Goal: Task Accomplishment & Management: Manage account settings

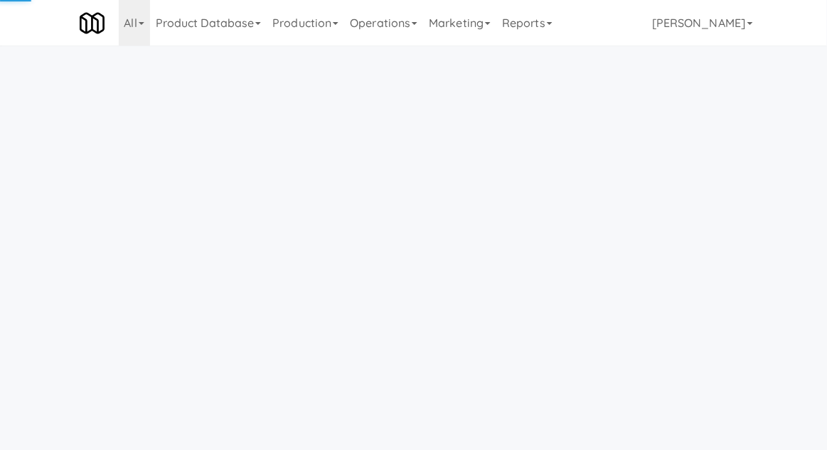
scroll to position [46, 0]
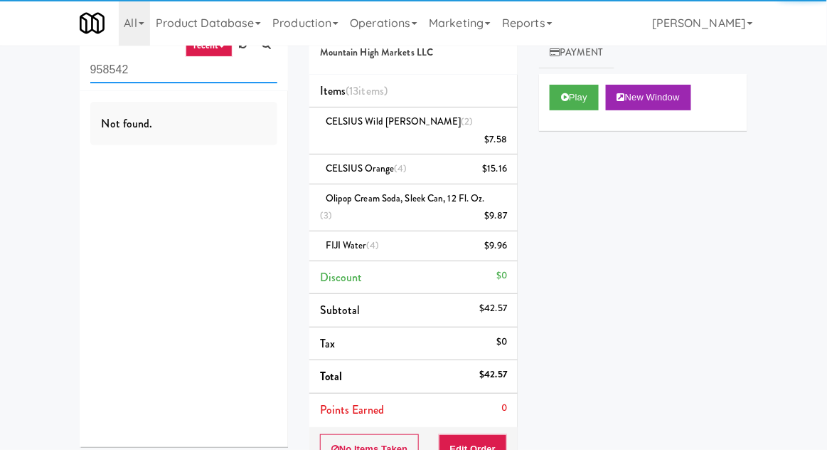
click at [102, 68] on input "958542" at bounding box center [183, 70] width 187 height 26
click at [99, 70] on input "958542" at bounding box center [183, 70] width 187 height 26
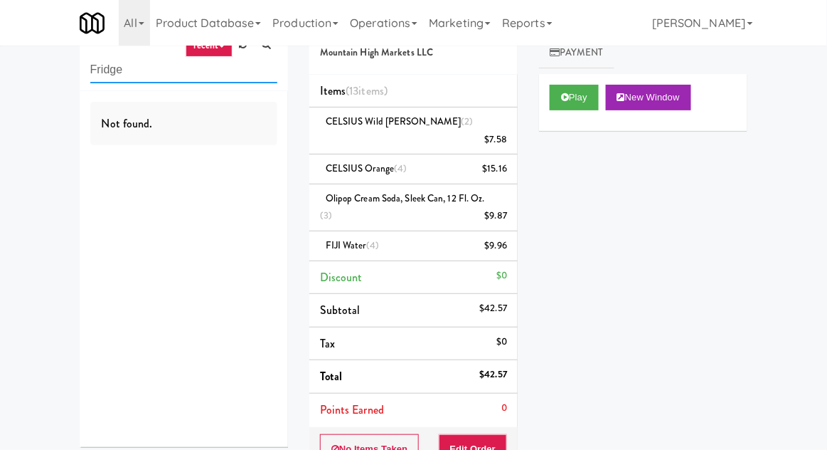
type input "Fridge"
click at [34, 118] on div "inbox reviewed recent all unclear take inventory issue suspicious failed recent…" at bounding box center [413, 311] width 827 height 610
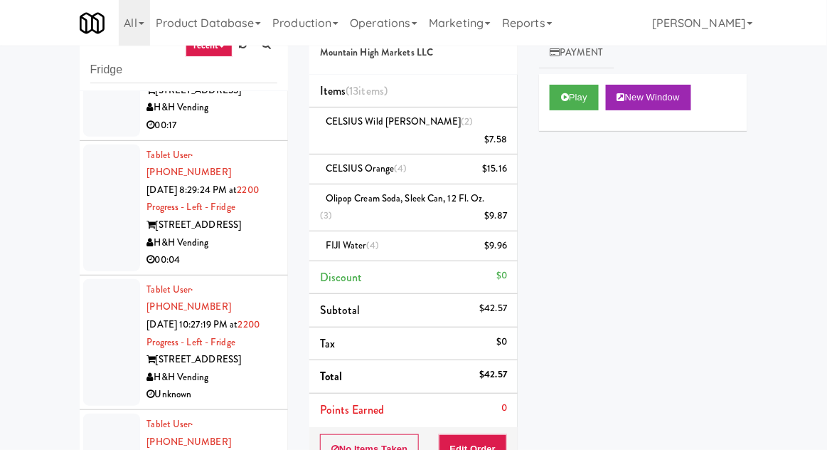
scroll to position [0, 0]
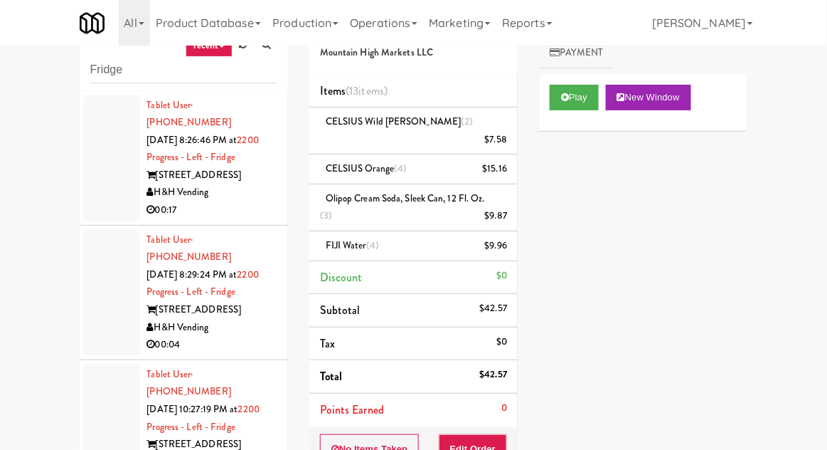
click at [108, 174] on div at bounding box center [111, 158] width 57 height 127
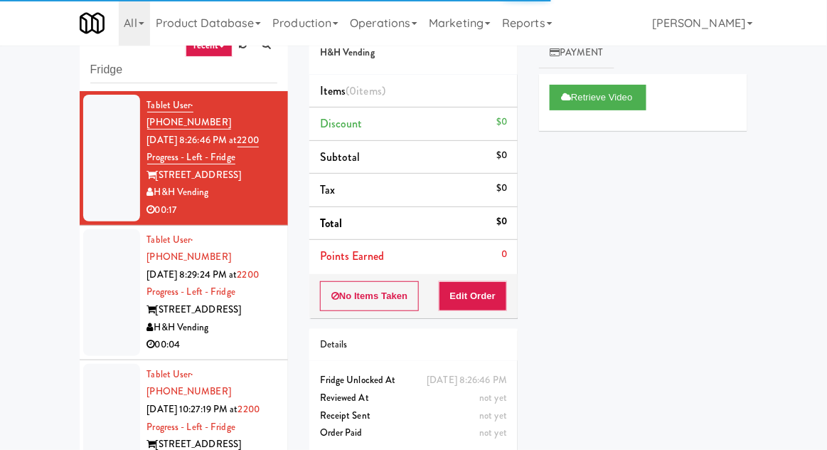
scroll to position [55, 0]
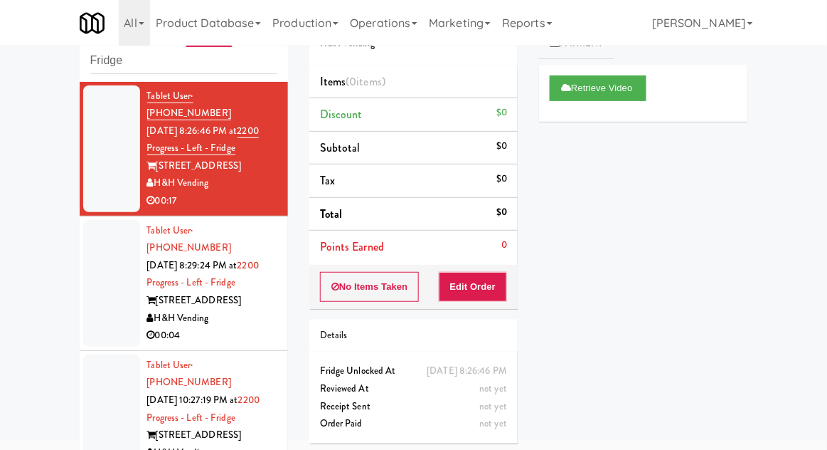
click at [101, 298] on div at bounding box center [111, 283] width 57 height 127
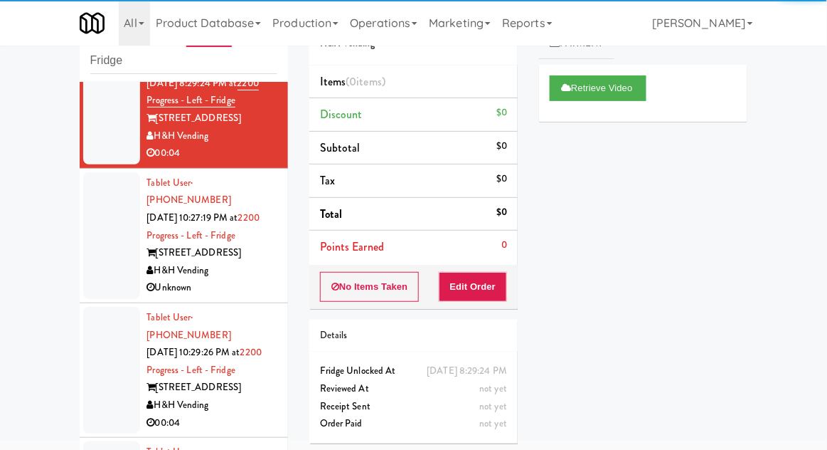
click at [99, 245] on li "Tablet User · (312) 622-0666 [DATE] 10:27:19 PM at 2200 Progress - Left - Fridg…" at bounding box center [184, 236] width 208 height 134
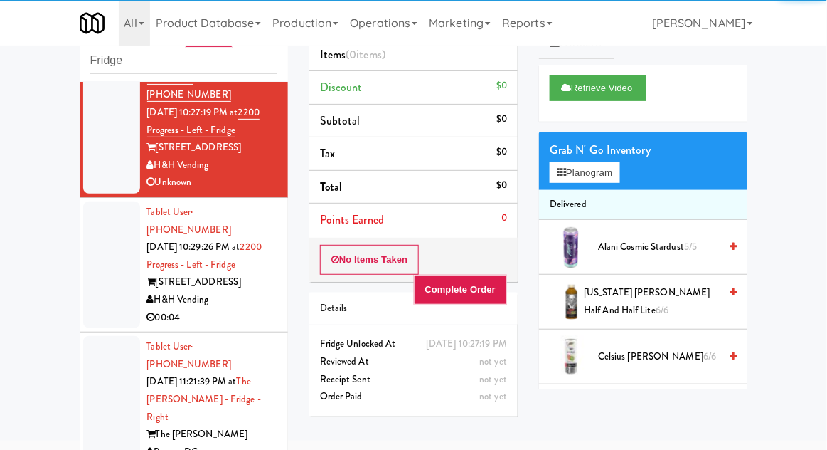
click at [98, 245] on div at bounding box center [111, 264] width 57 height 127
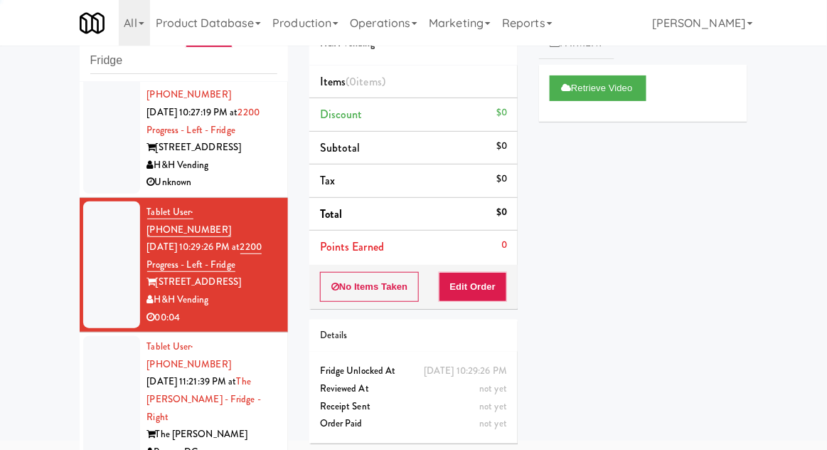
scroll to position [327, 0]
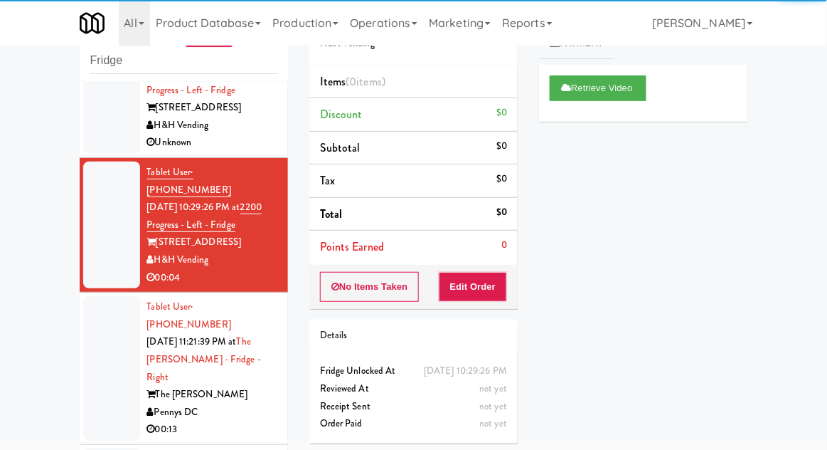
click at [104, 310] on div at bounding box center [111, 368] width 57 height 144
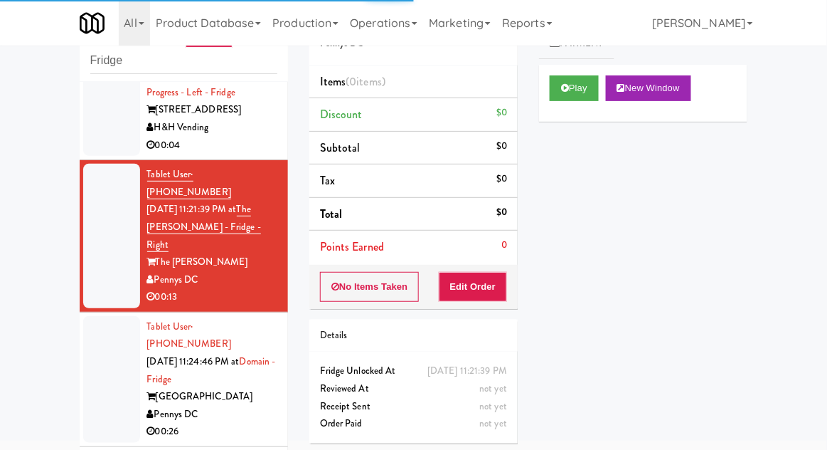
scroll to position [462, 0]
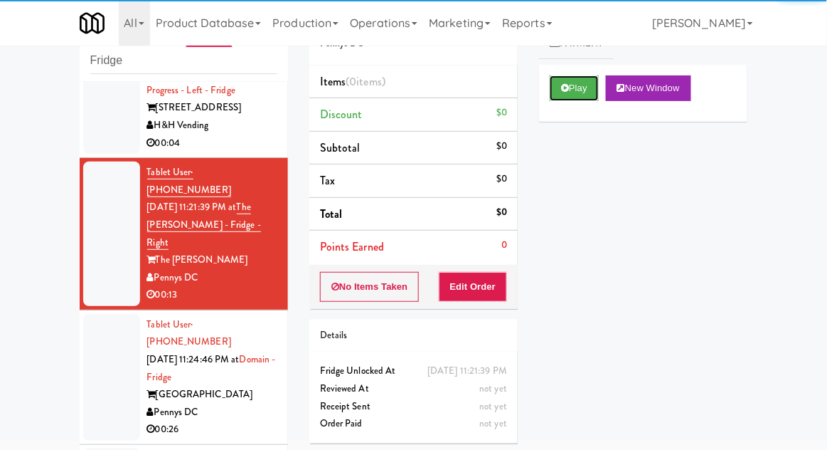
click at [585, 75] on button "Play" at bounding box center [574, 88] width 49 height 26
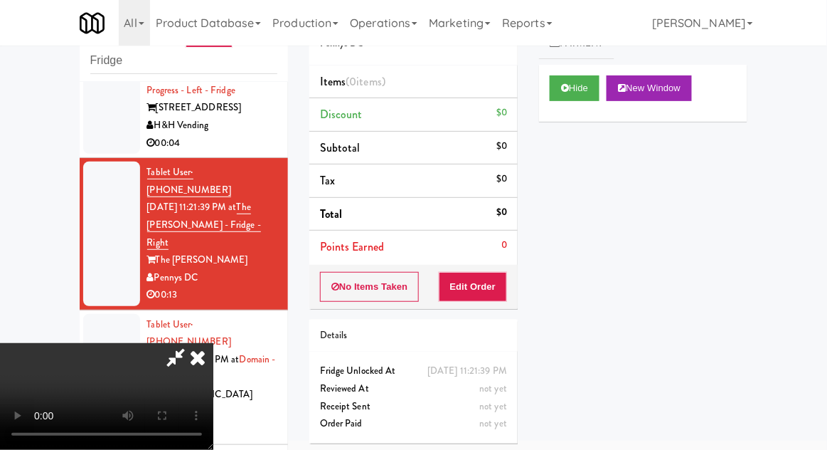
click at [508, 307] on div "Order # 2369692 Pennys DC Items (0 items ) Discount $0 Subtotal $0 Tax $0 Total…" at bounding box center [414, 224] width 230 height 457
click at [467, 279] on button "Edit Order" at bounding box center [473, 287] width 69 height 30
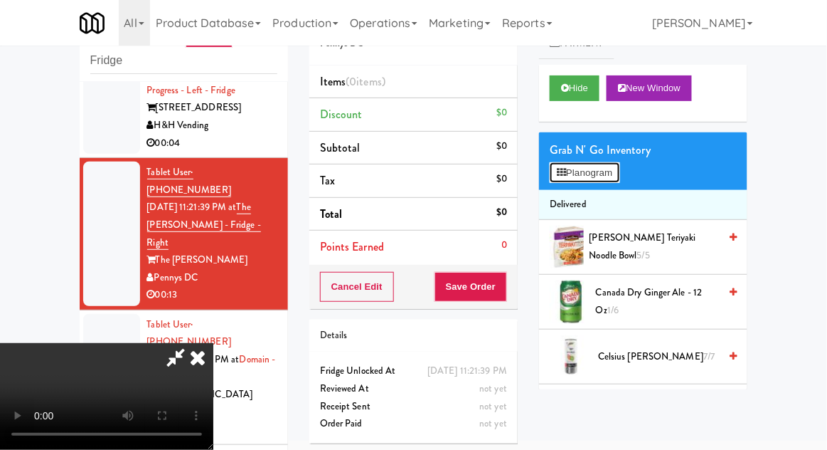
click at [551, 170] on button "Planogram" at bounding box center [585, 172] width 70 height 21
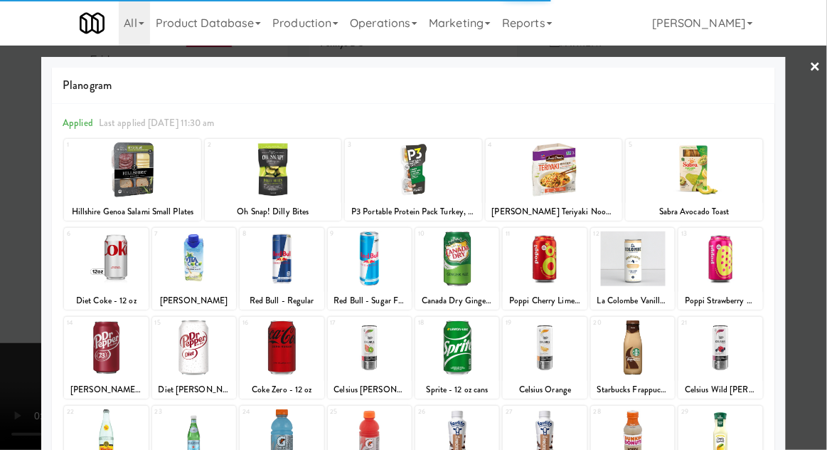
click at [100, 340] on div at bounding box center [106, 347] width 84 height 55
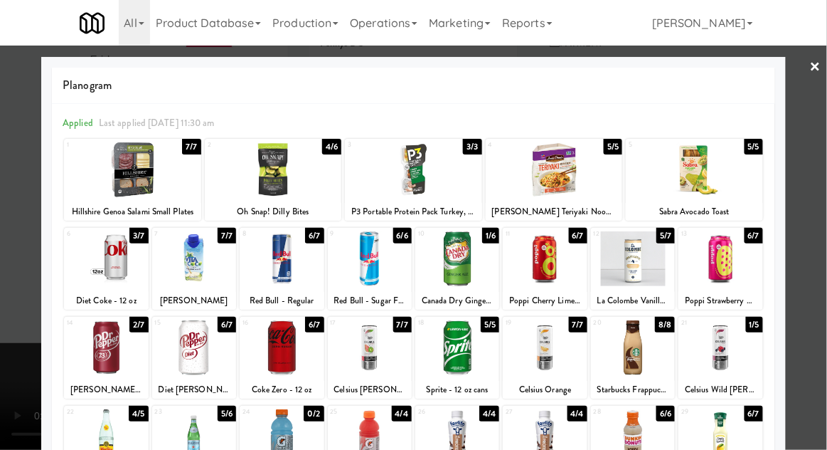
click at [17, 305] on div at bounding box center [413, 225] width 827 height 450
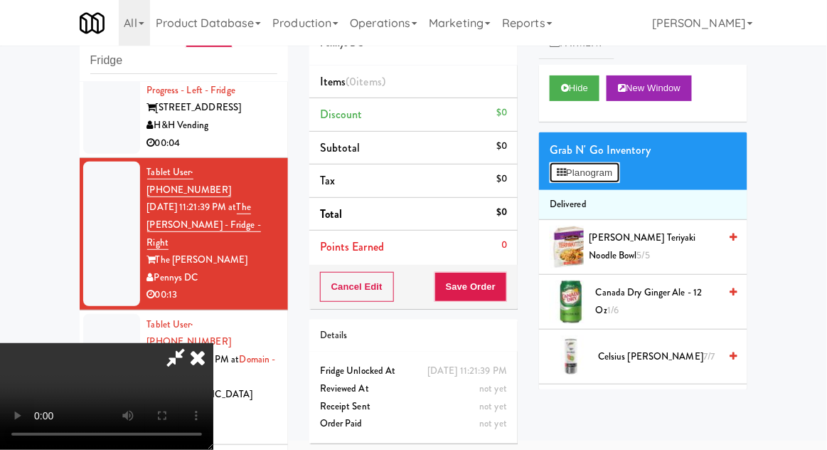
click at [601, 163] on button "Planogram" at bounding box center [585, 172] width 70 height 21
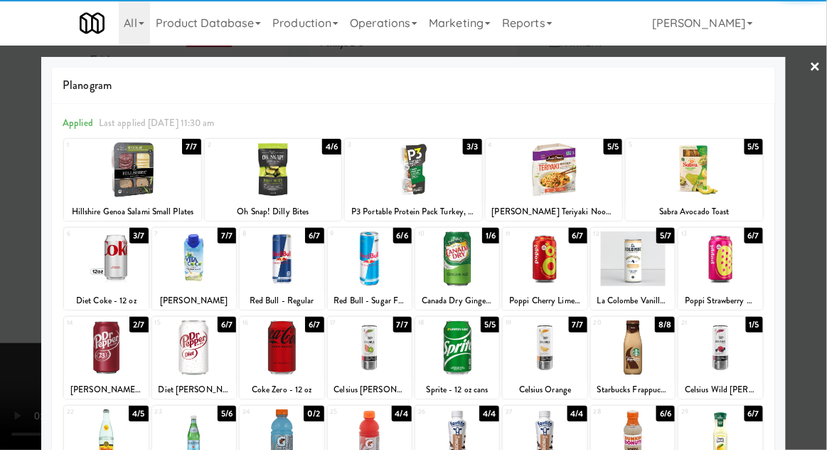
click at [105, 345] on div at bounding box center [106, 347] width 84 height 55
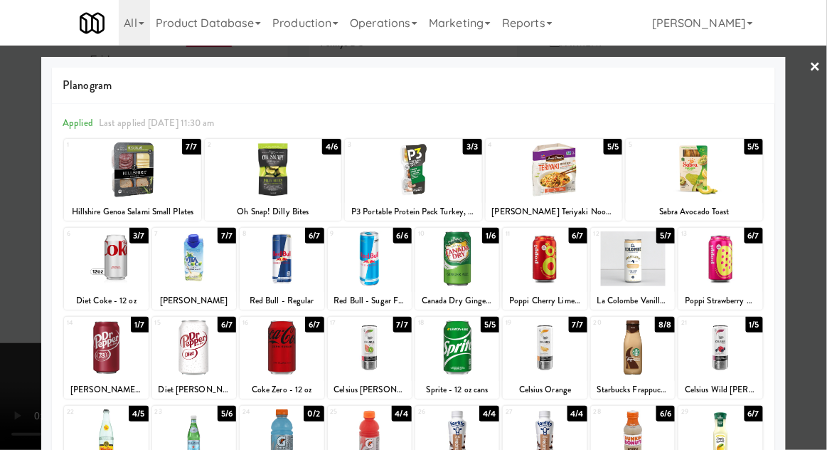
click at [1, 449] on div at bounding box center [413, 225] width 827 height 450
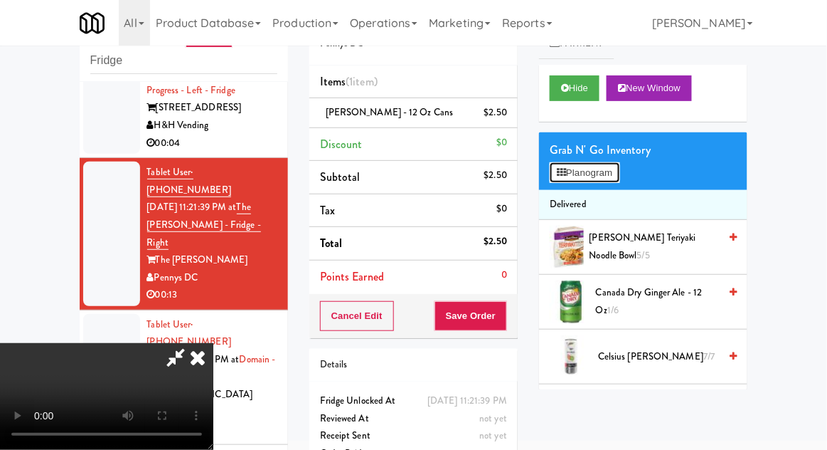
click at [592, 179] on button "Planogram" at bounding box center [585, 172] width 70 height 21
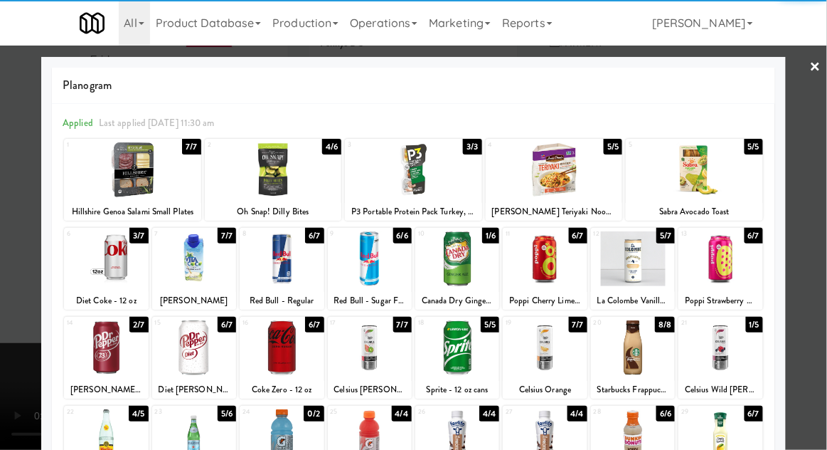
click at [109, 343] on div at bounding box center [106, 347] width 84 height 55
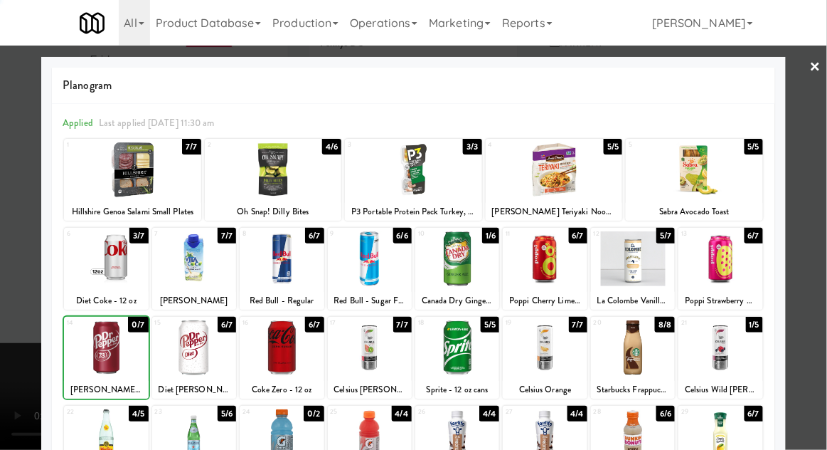
click at [15, 319] on div at bounding box center [413, 225] width 827 height 450
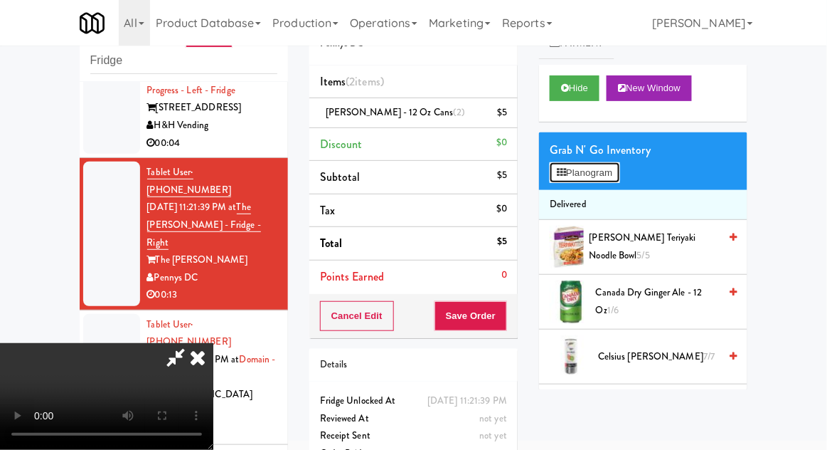
click at [606, 170] on button "Planogram" at bounding box center [585, 172] width 70 height 21
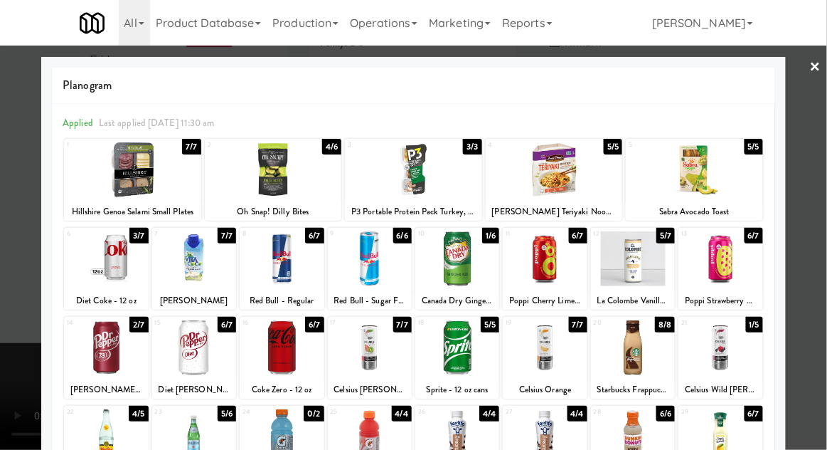
click at [441, 277] on div at bounding box center [458, 258] width 84 height 55
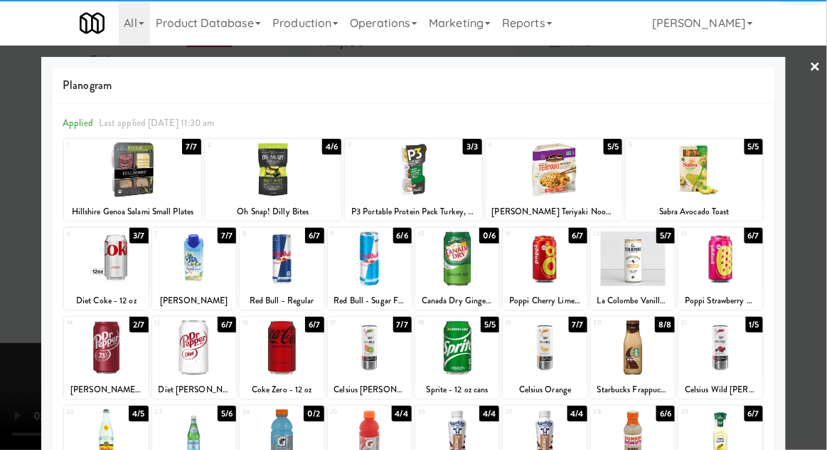
click at [24, 399] on div at bounding box center [413, 225] width 827 height 450
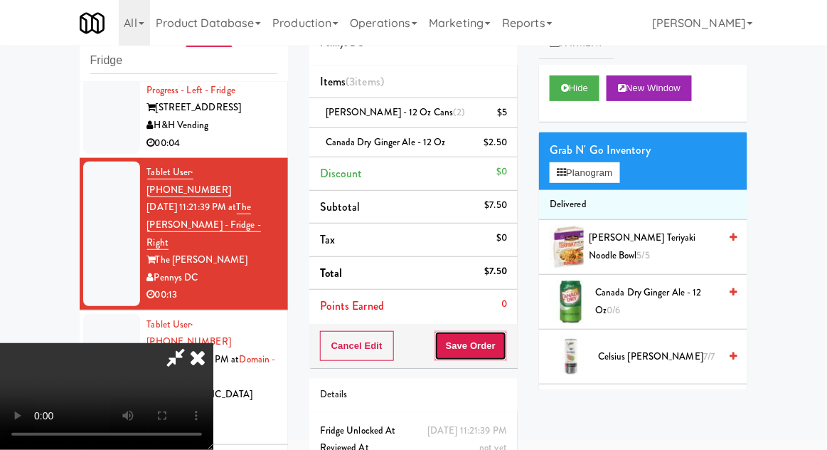
click at [505, 350] on button "Save Order" at bounding box center [471, 346] width 73 height 30
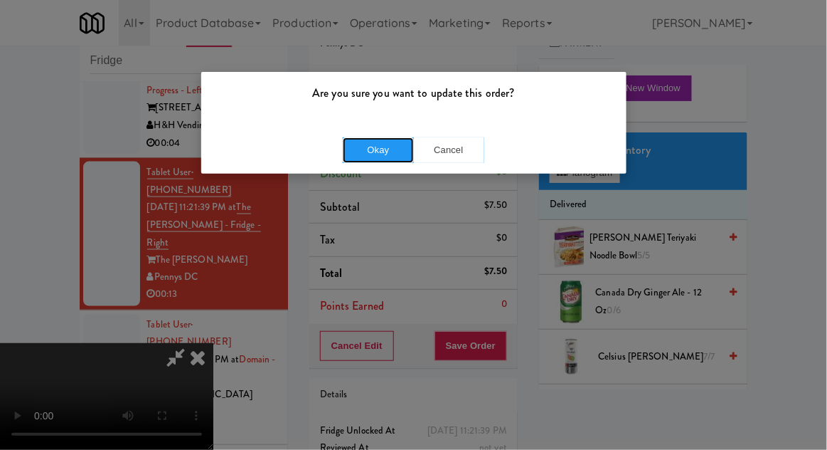
click at [366, 157] on button "Okay" at bounding box center [378, 150] width 71 height 26
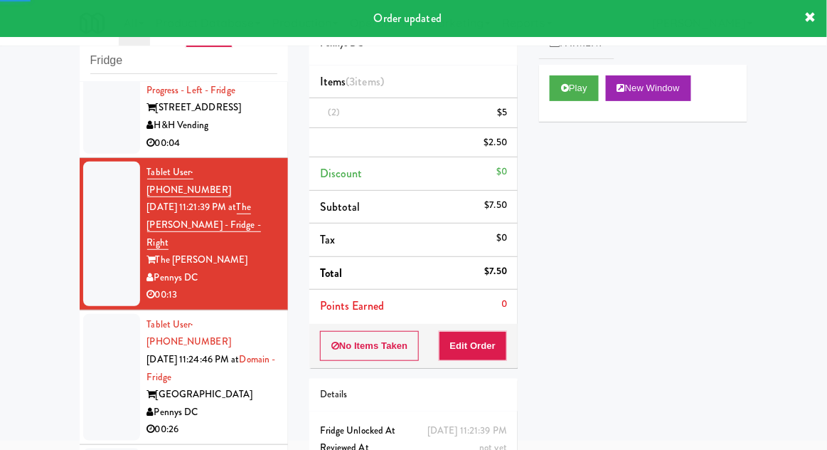
click at [102, 314] on div at bounding box center [111, 377] width 57 height 127
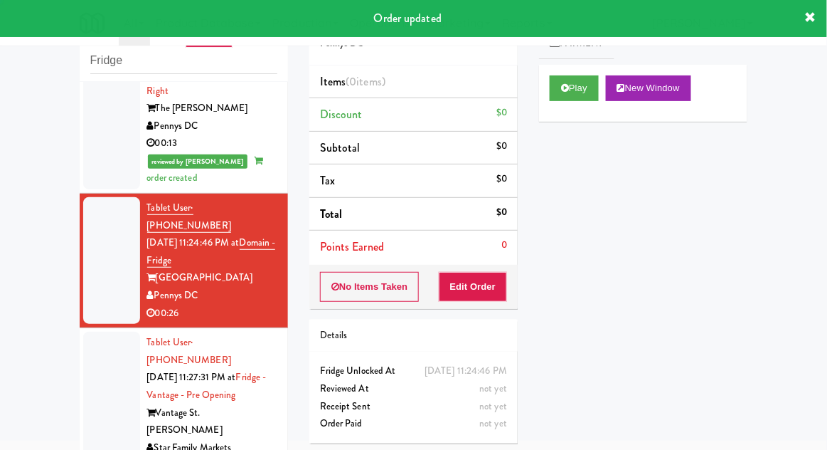
click at [100, 332] on div at bounding box center [111, 404] width 57 height 144
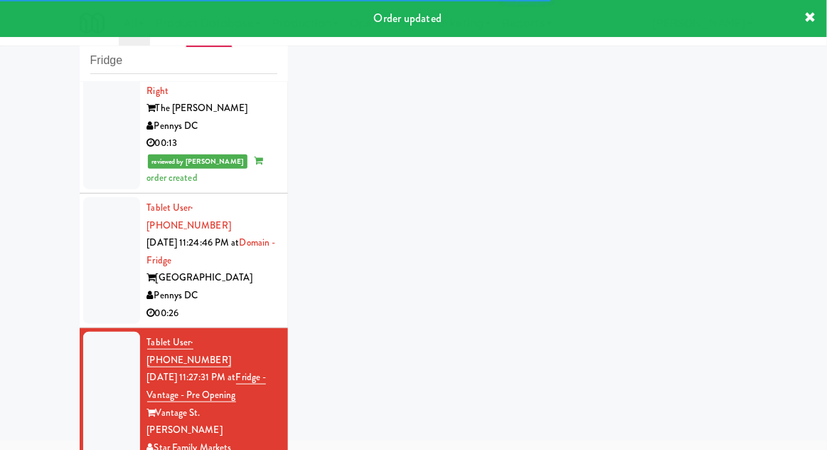
scroll to position [777, 0]
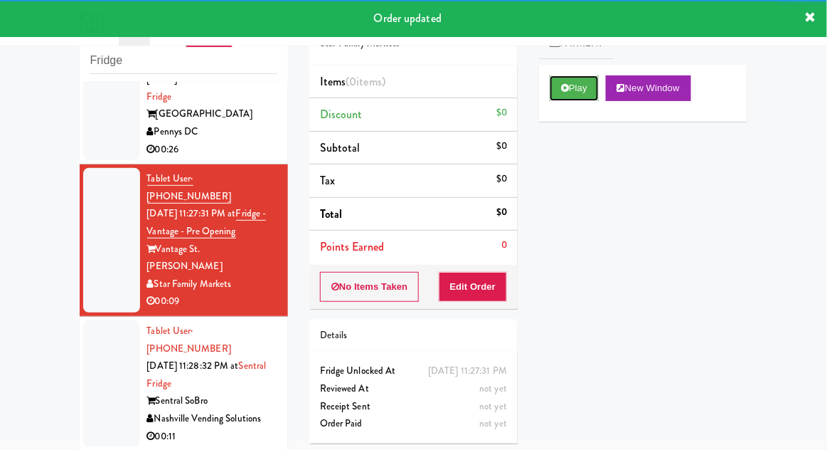
click at [566, 83] on button "Play" at bounding box center [574, 88] width 49 height 26
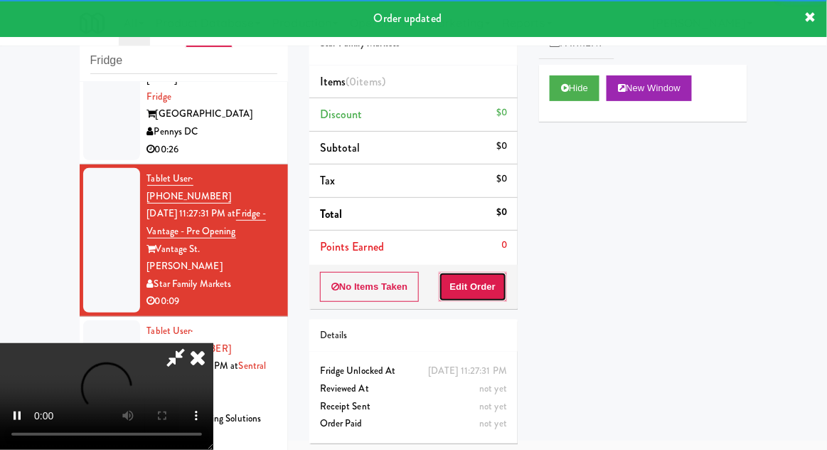
click at [507, 281] on button "Edit Order" at bounding box center [473, 287] width 69 height 30
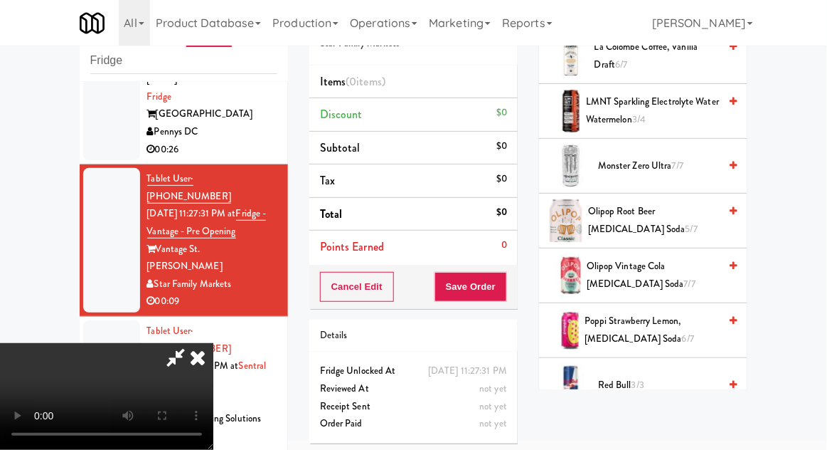
scroll to position [1291, 0]
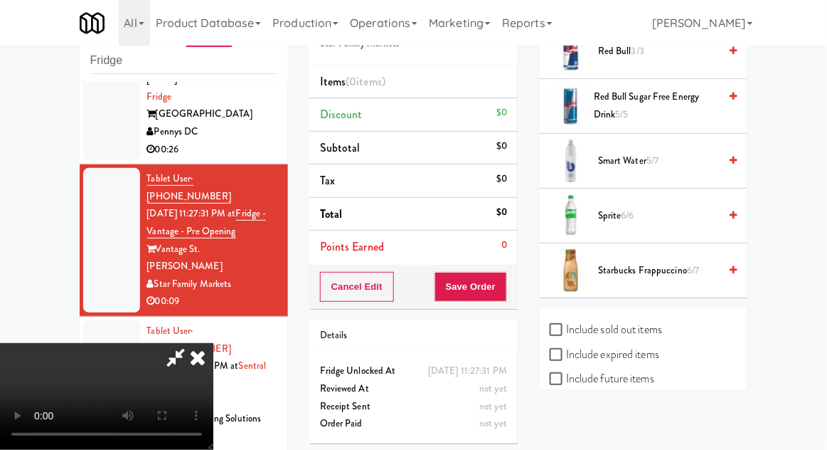
click at [607, 207] on span "Sprite 6/6" at bounding box center [658, 216] width 121 height 18
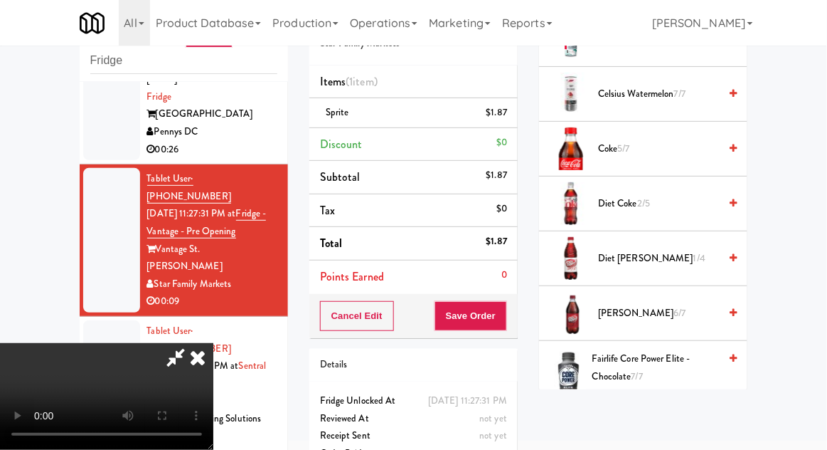
scroll to position [431, 0]
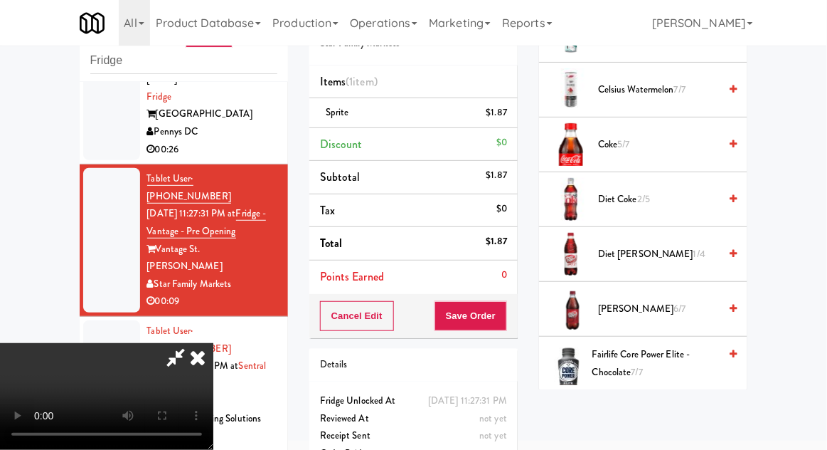
click at [609, 310] on span "[PERSON_NAME] 6/7" at bounding box center [658, 309] width 121 height 18
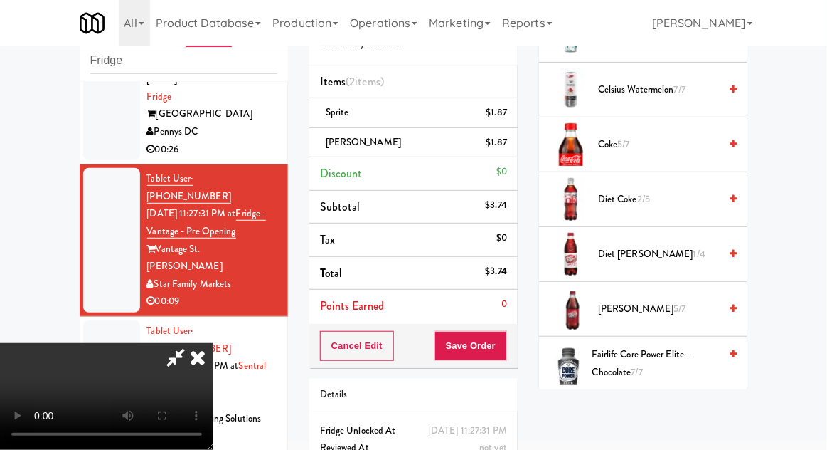
scroll to position [65, 0]
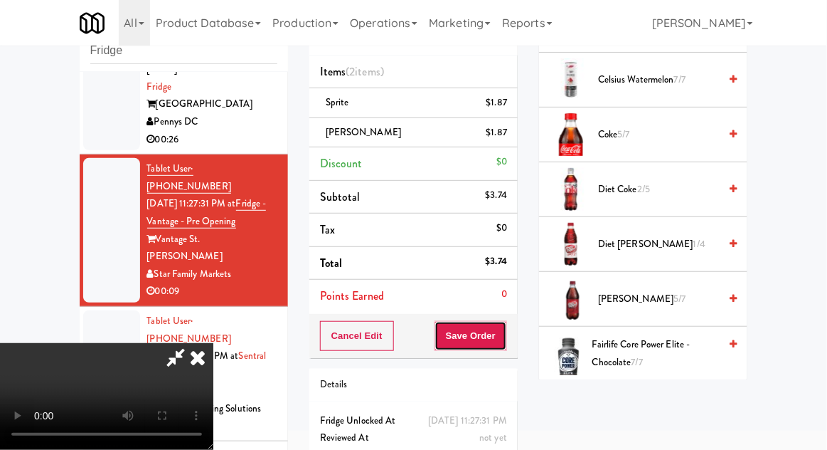
click at [507, 330] on button "Save Order" at bounding box center [471, 336] width 73 height 30
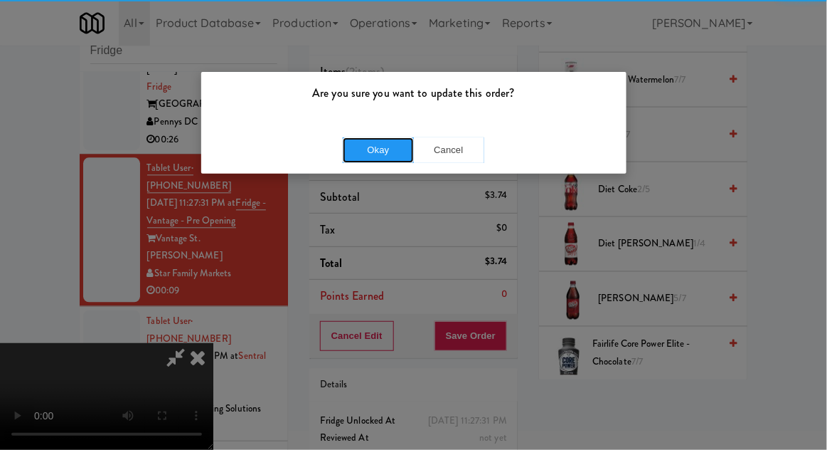
click at [373, 159] on button "Okay" at bounding box center [378, 150] width 71 height 26
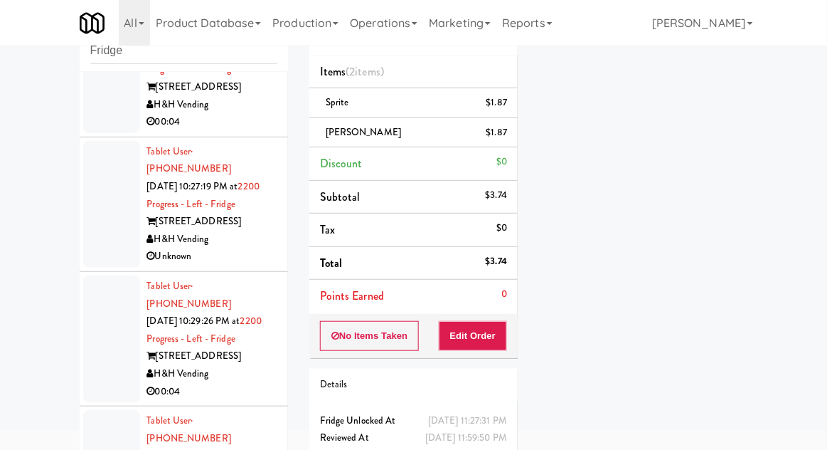
scroll to position [0, 0]
